Goal: Complete application form

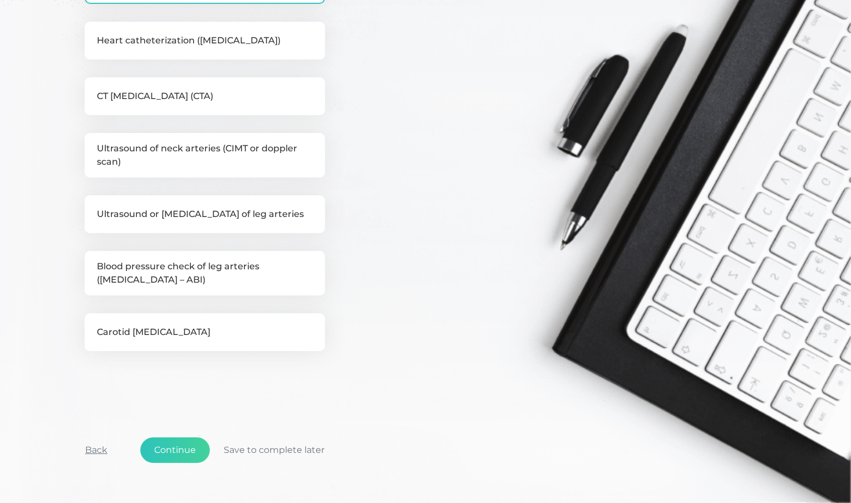
scroll to position [426, 0]
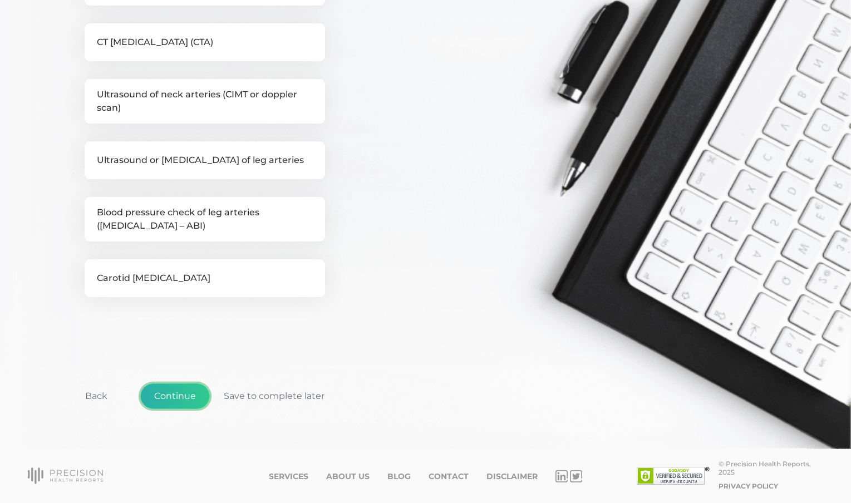
click at [190, 398] on button "Continue" at bounding box center [175, 396] width 70 height 26
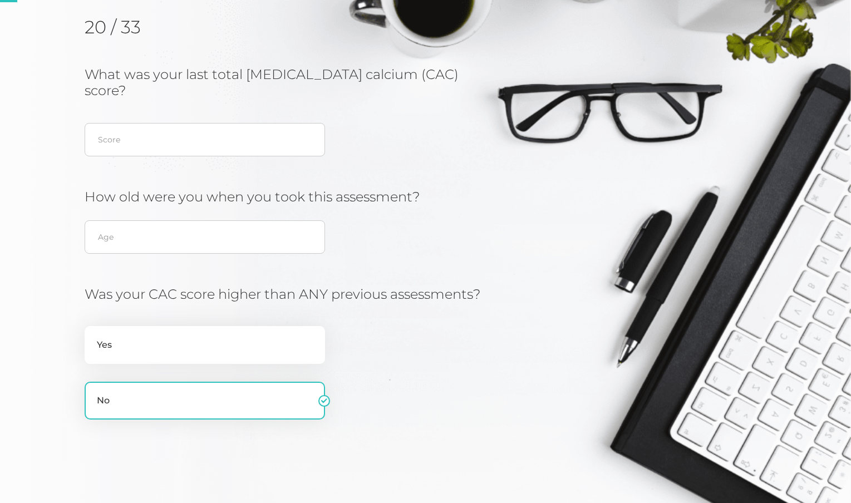
scroll to position [142, 0]
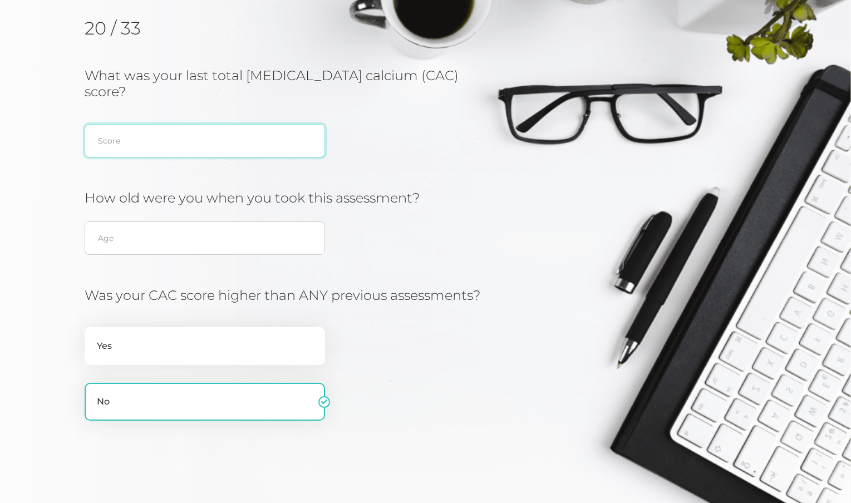
click at [178, 126] on input "text" at bounding box center [205, 140] width 240 height 33
type input "30"
click at [128, 221] on input "text" at bounding box center [205, 237] width 240 height 33
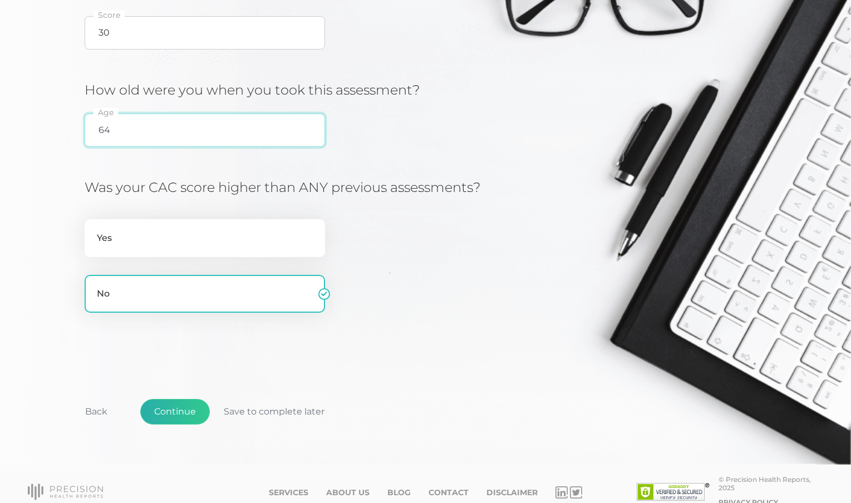
type input "64"
click at [181, 399] on button "Continue" at bounding box center [175, 412] width 70 height 26
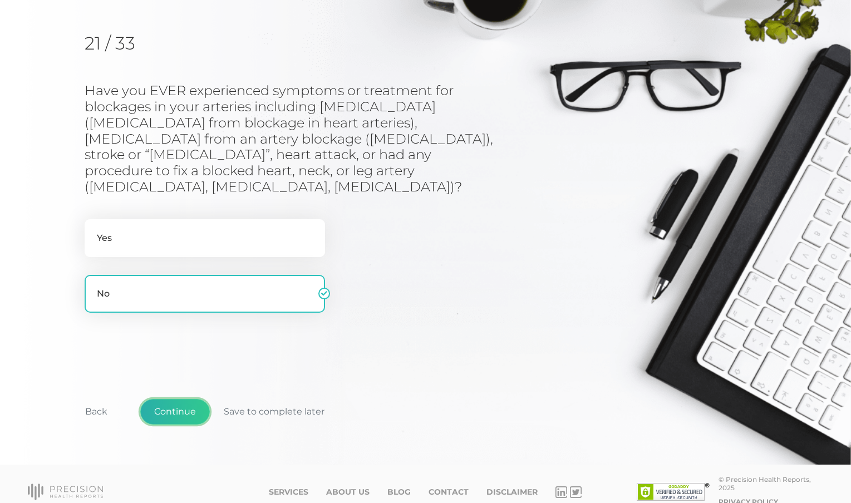
click at [181, 399] on button "Continue" at bounding box center [175, 412] width 70 height 26
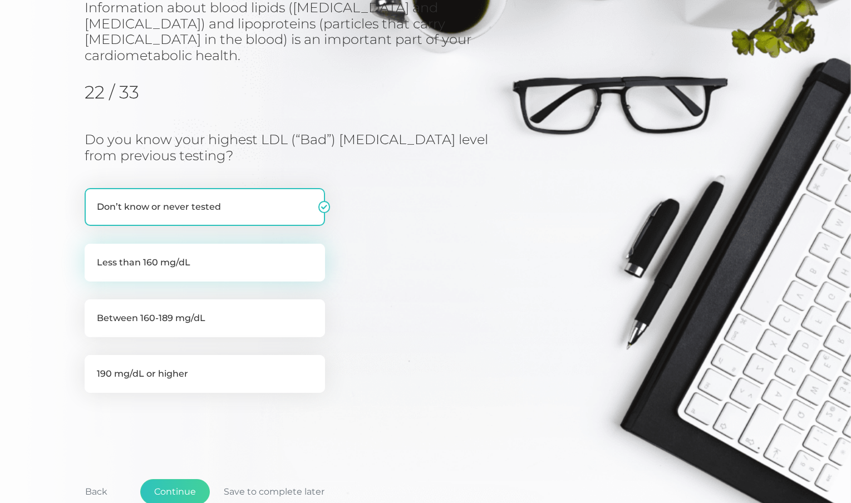
click at [197, 244] on label "Less than 160 mg/dL" at bounding box center [205, 263] width 240 height 38
click at [93, 244] on input "Less than 160 mg/dL" at bounding box center [89, 249] width 9 height 11
radio input "true"
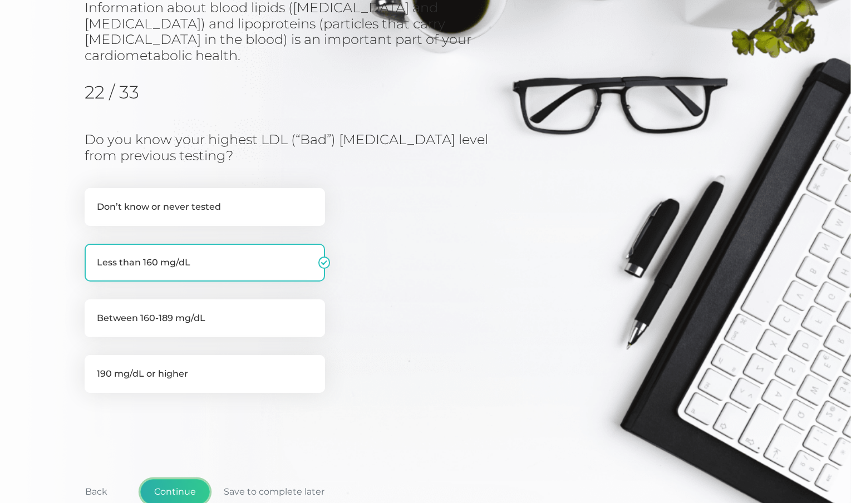
click at [175, 479] on button "Continue" at bounding box center [175, 492] width 70 height 26
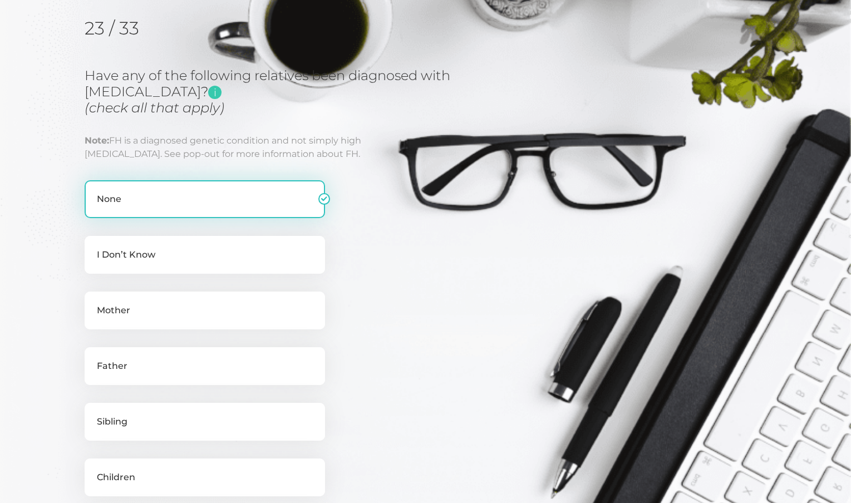
click at [185, 202] on label "None" at bounding box center [205, 199] width 240 height 38
click at [93, 191] on input "None" at bounding box center [89, 185] width 9 height 11
click at [185, 201] on label "None" at bounding box center [205, 199] width 240 height 38
click at [93, 191] on input "None" at bounding box center [89, 185] width 9 height 11
checkbox input "true"
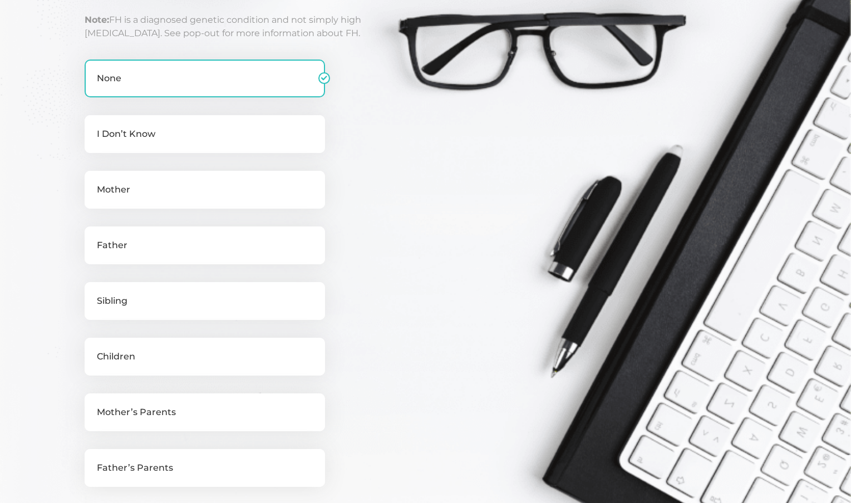
scroll to position [448, 0]
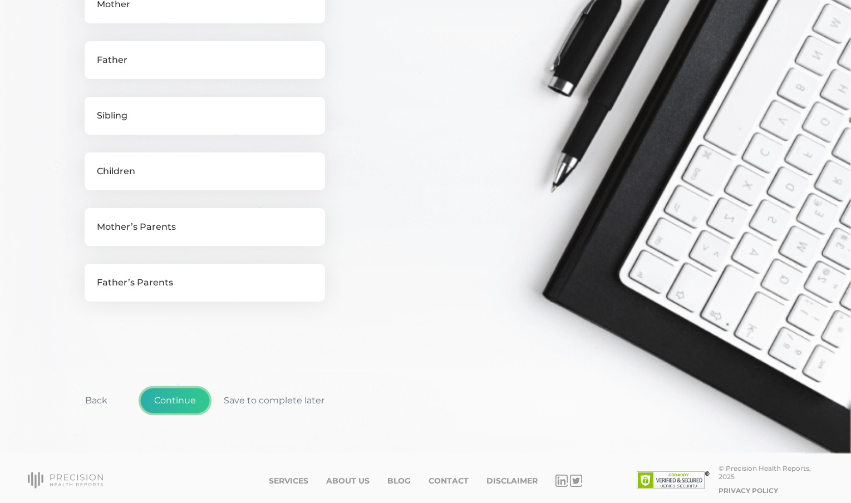
click at [181, 402] on button "Continue" at bounding box center [175, 401] width 70 height 26
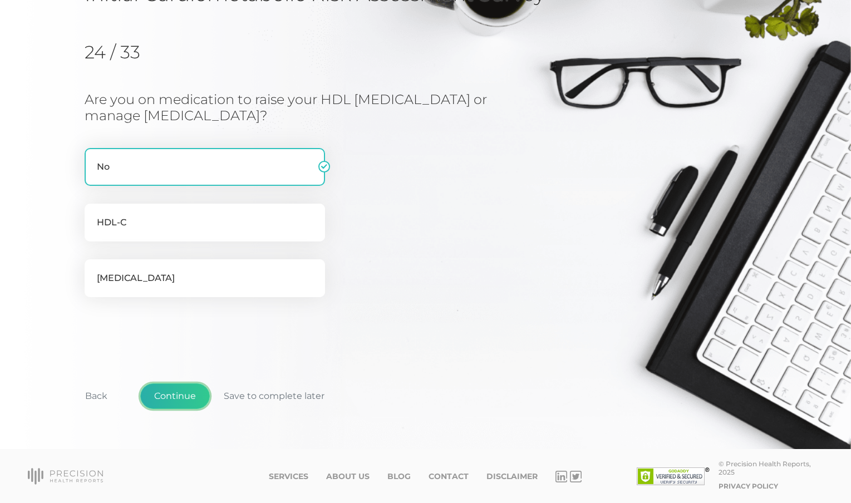
click at [180, 397] on button "Continue" at bounding box center [175, 396] width 70 height 26
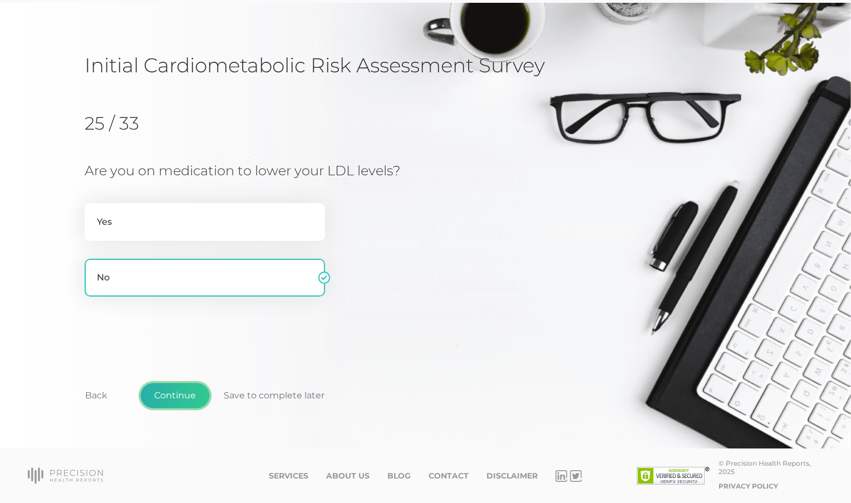
click at [179, 397] on button "Continue" at bounding box center [175, 396] width 70 height 26
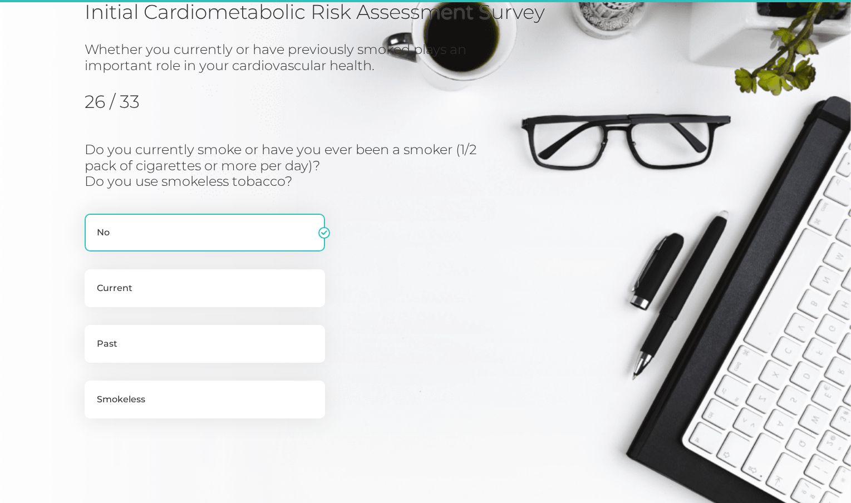
scroll to position [142, 0]
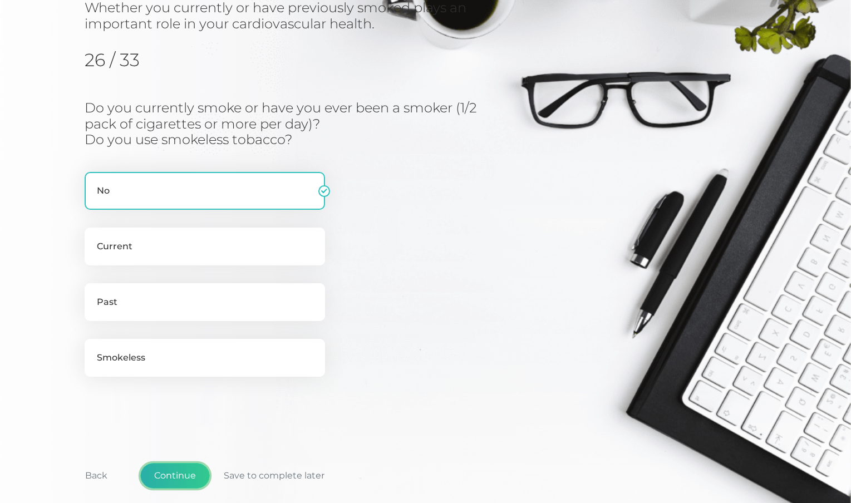
click at [185, 478] on button "Continue" at bounding box center [175, 476] width 70 height 26
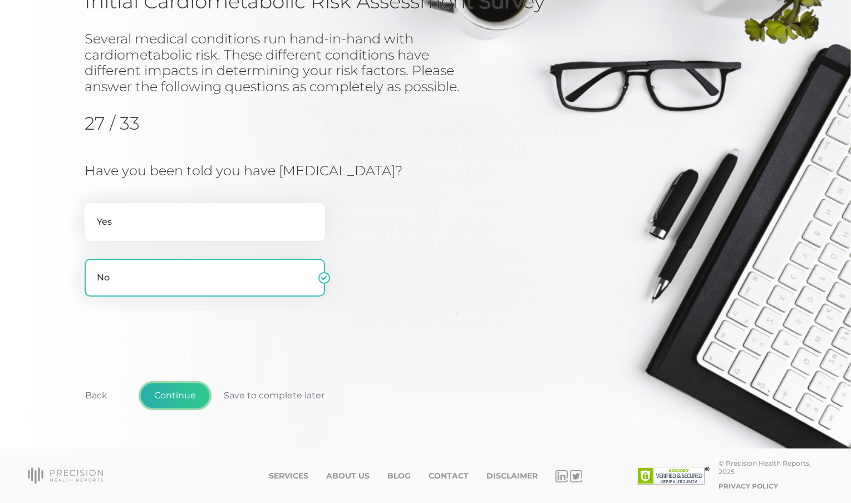
click at [180, 396] on button "Continue" at bounding box center [175, 396] width 70 height 26
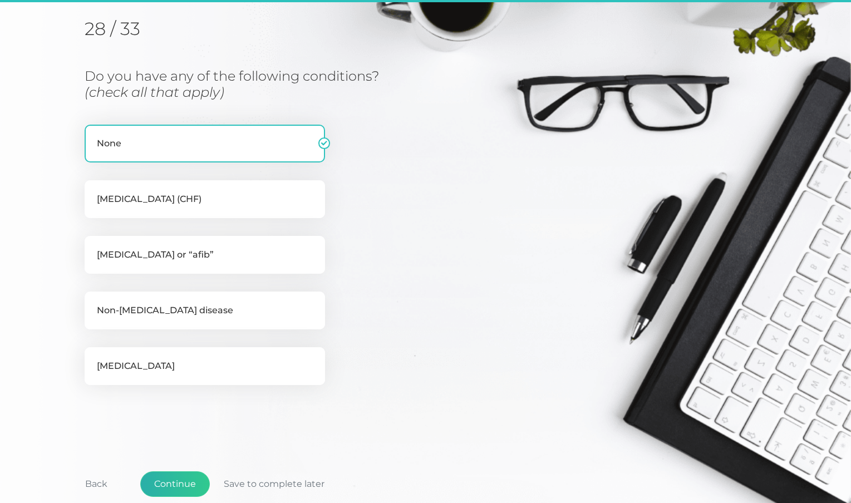
scroll to position [142, 0]
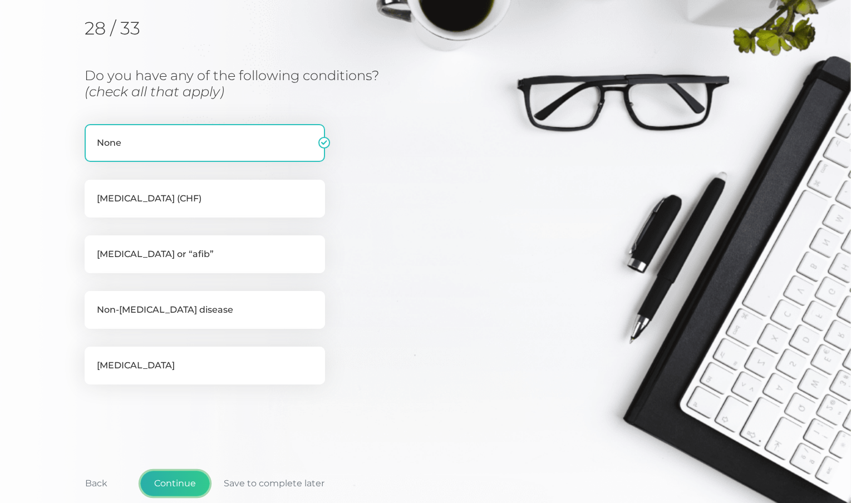
click at [185, 483] on button "Continue" at bounding box center [175, 484] width 70 height 26
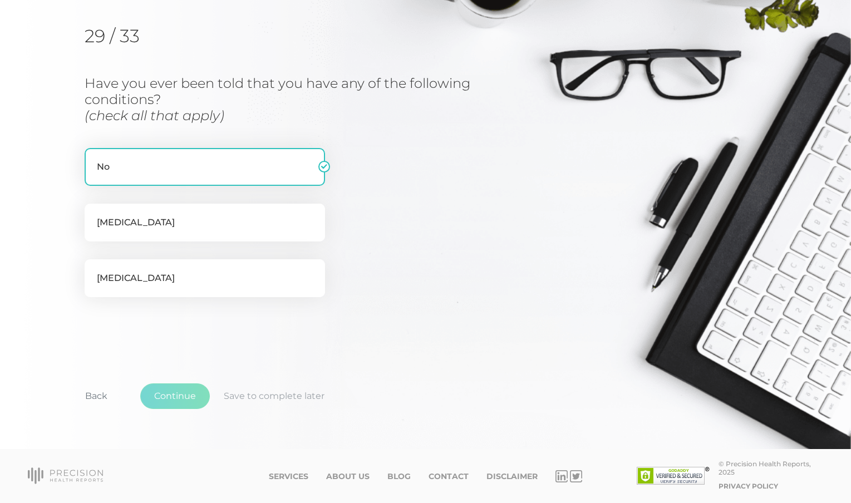
scroll to position [134, 0]
click at [185, 393] on button "Continue" at bounding box center [175, 396] width 70 height 26
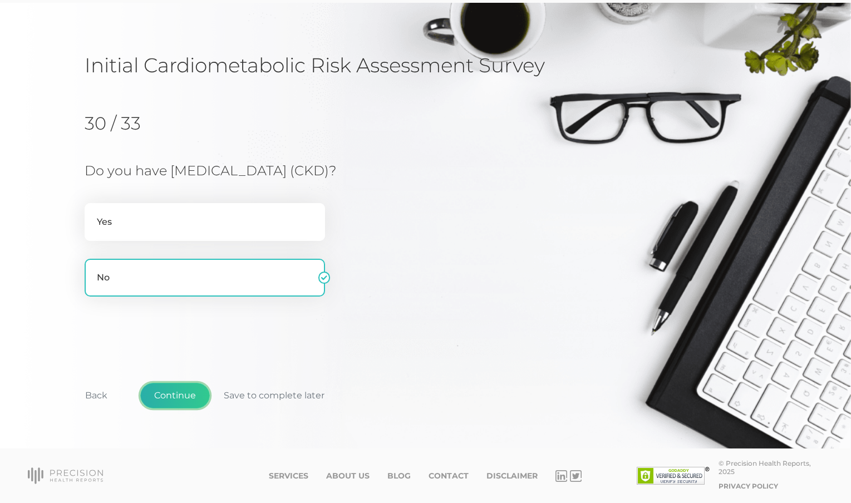
click at [184, 394] on button "Continue" at bounding box center [175, 396] width 70 height 26
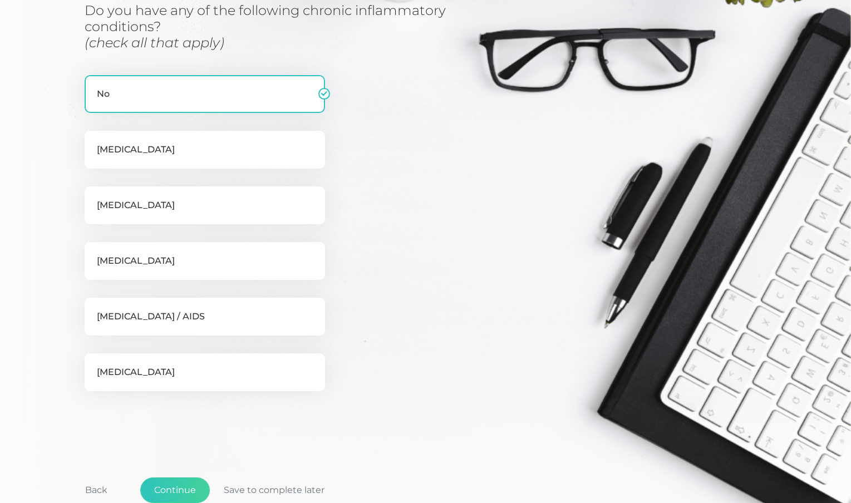
scroll to position [301, 0]
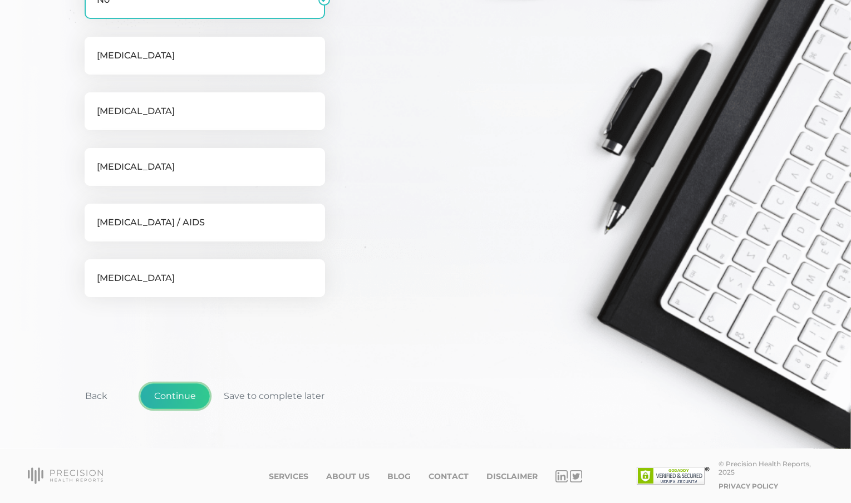
click at [177, 401] on button "Continue" at bounding box center [175, 396] width 70 height 26
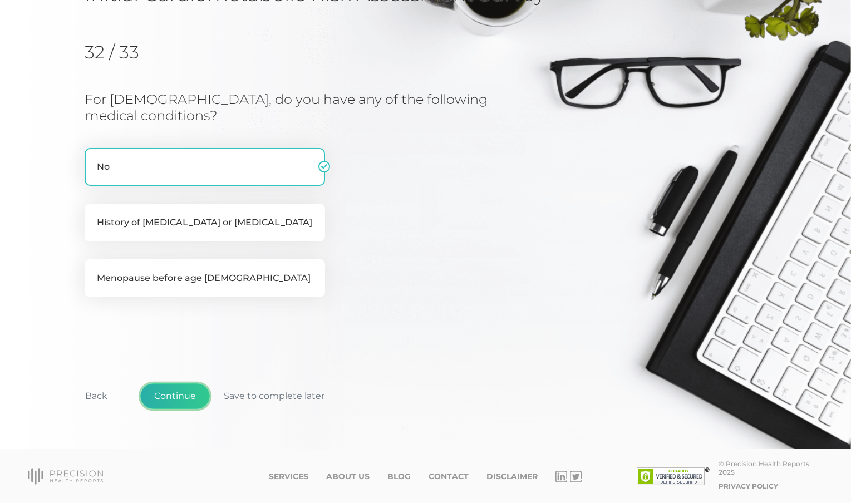
click at [179, 398] on button "Continue" at bounding box center [175, 396] width 70 height 26
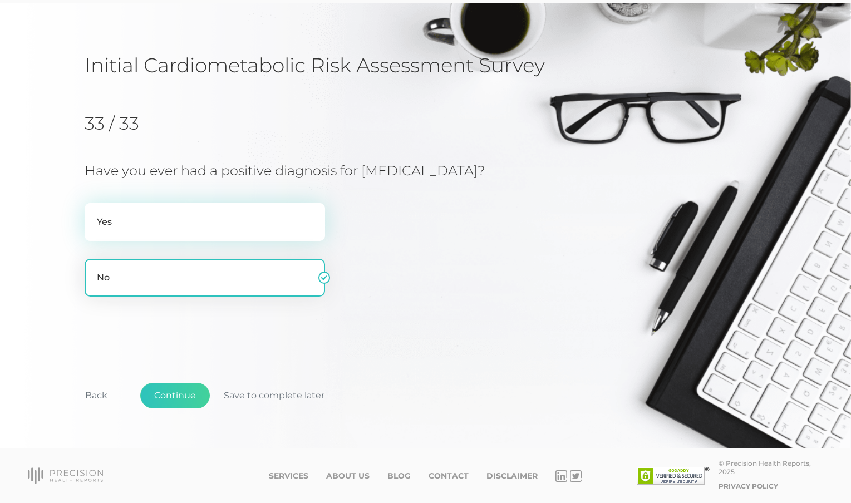
click at [193, 218] on label "Yes" at bounding box center [205, 222] width 240 height 38
click at [93, 214] on input "Yes" at bounding box center [89, 208] width 9 height 11
radio input "true"
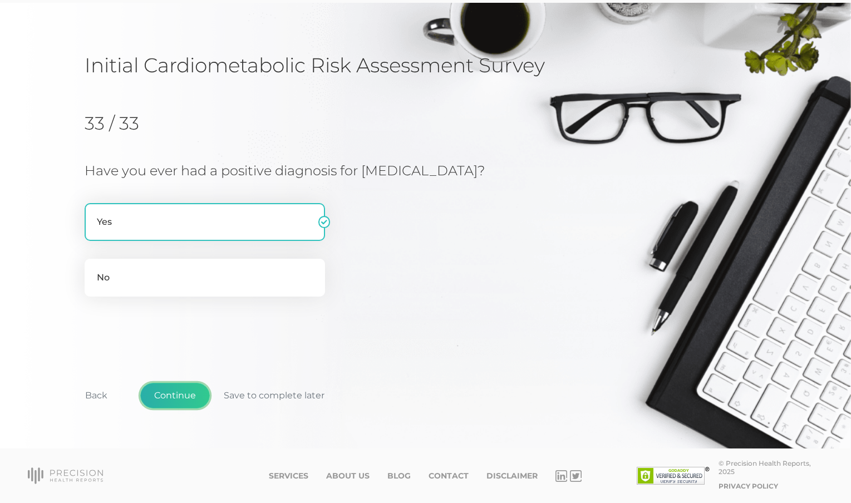
click at [176, 402] on button "Continue" at bounding box center [175, 396] width 70 height 26
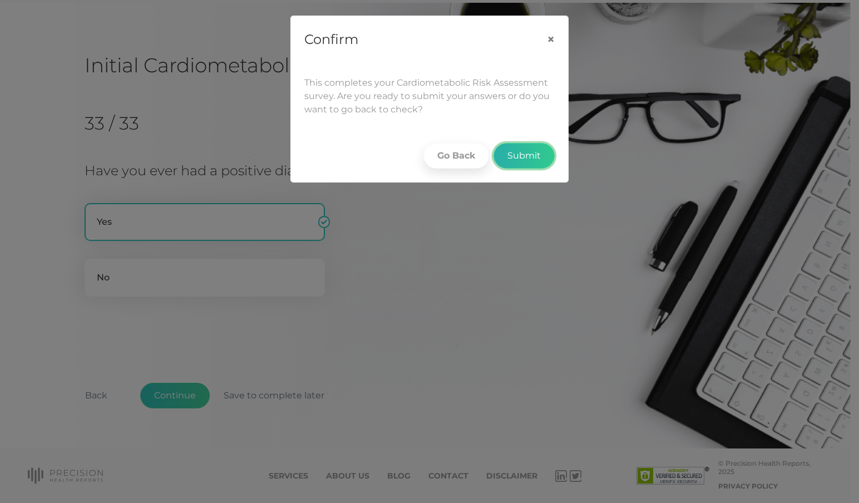
click at [525, 152] on button "Submit" at bounding box center [524, 156] width 61 height 26
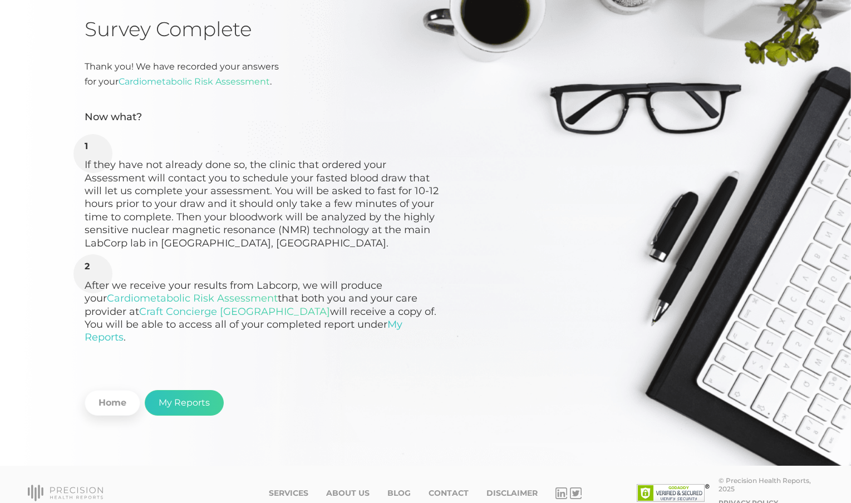
scroll to position [87, 0]
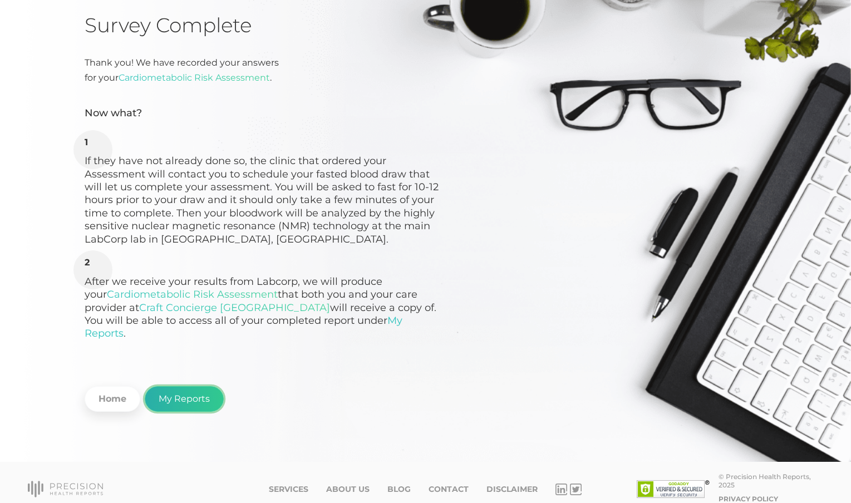
click at [191, 386] on link "My Reports" at bounding box center [184, 399] width 79 height 26
